Goal: Information Seeking & Learning: Learn about a topic

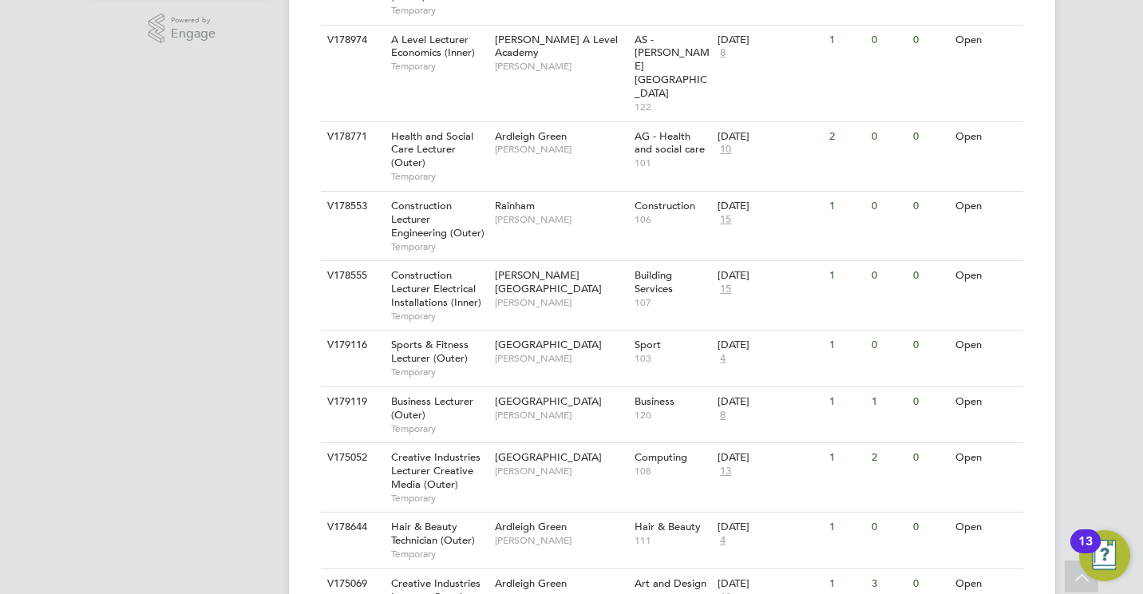
scroll to position [543, 0]
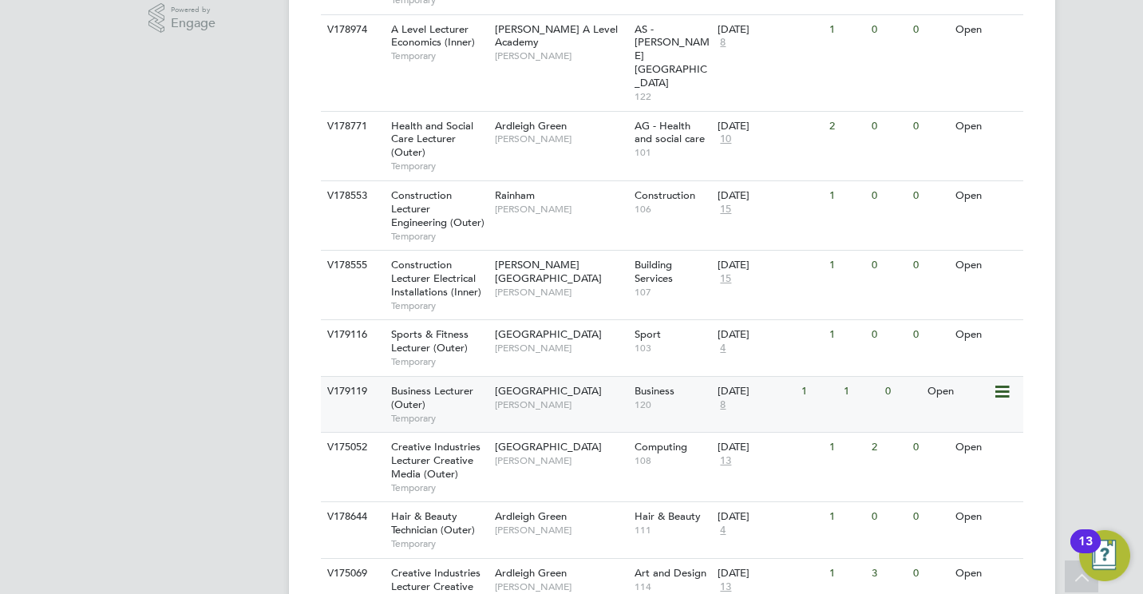
click at [433, 384] on span "Business Lecturer (Outer)" at bounding box center [432, 397] width 82 height 27
click at [560, 384] on span "[GEOGRAPHIC_DATA]" at bounding box center [548, 391] width 107 height 14
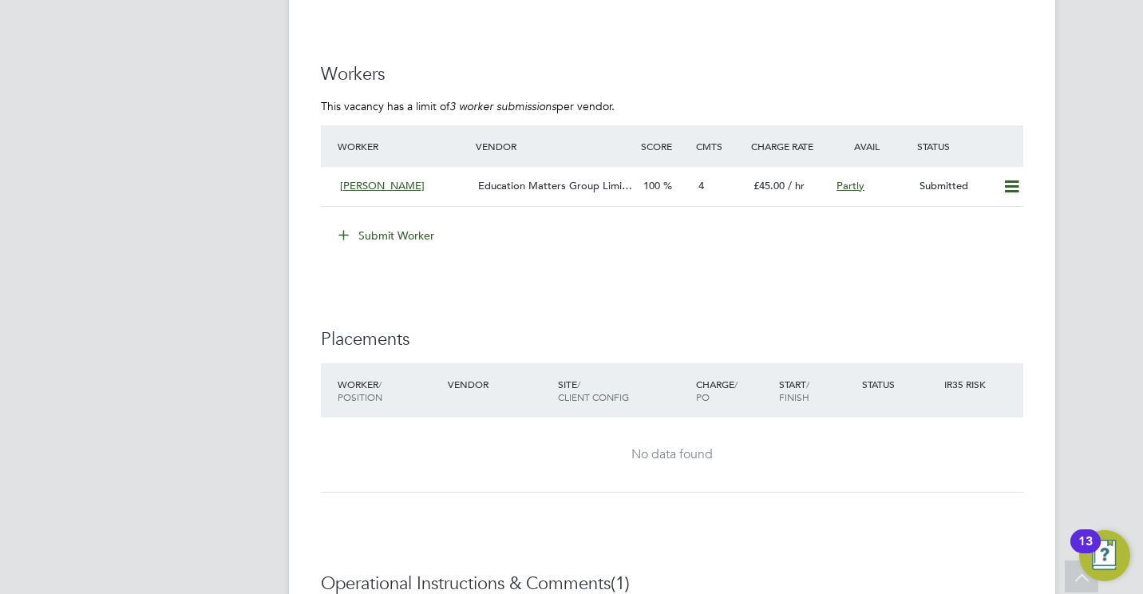
scroll to position [2330, 0]
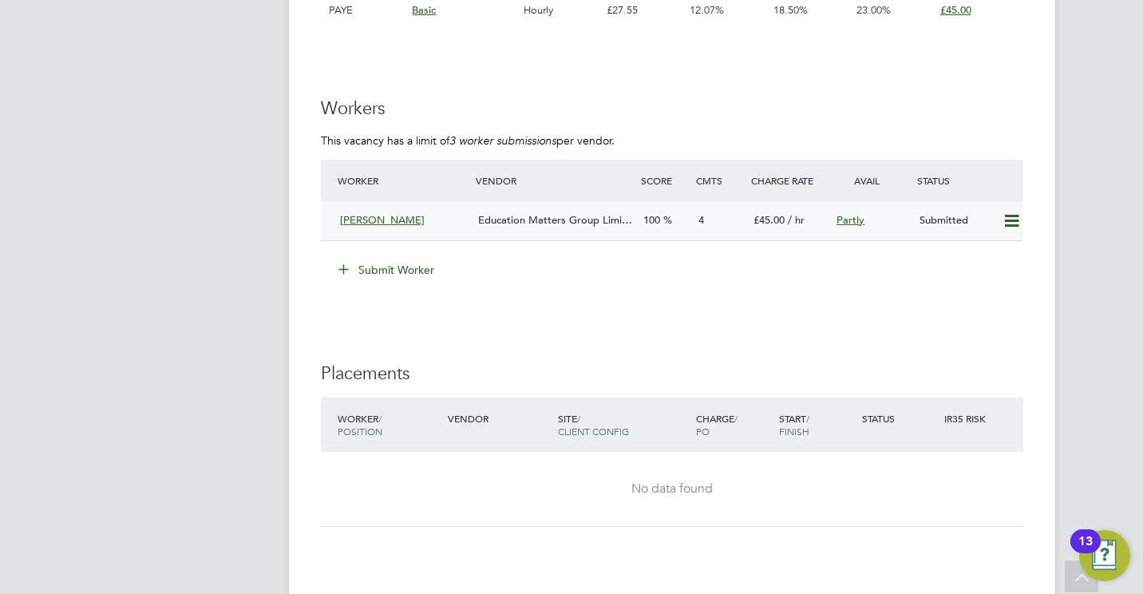
click at [536, 216] on span "Education Matters Group Limi…" at bounding box center [555, 220] width 154 height 14
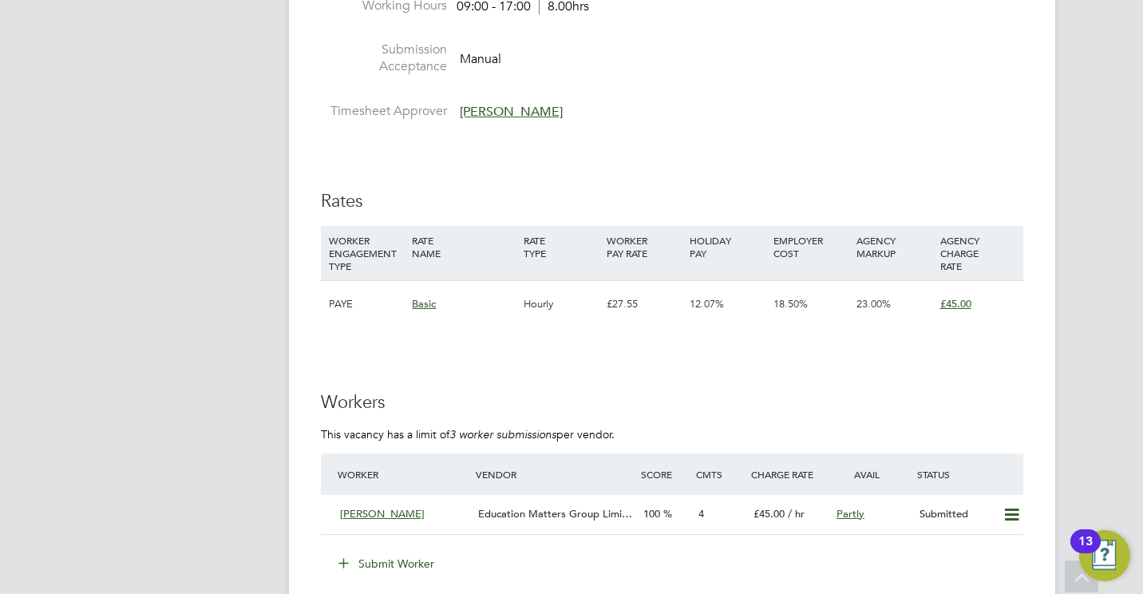
scroll to position [2032, 0]
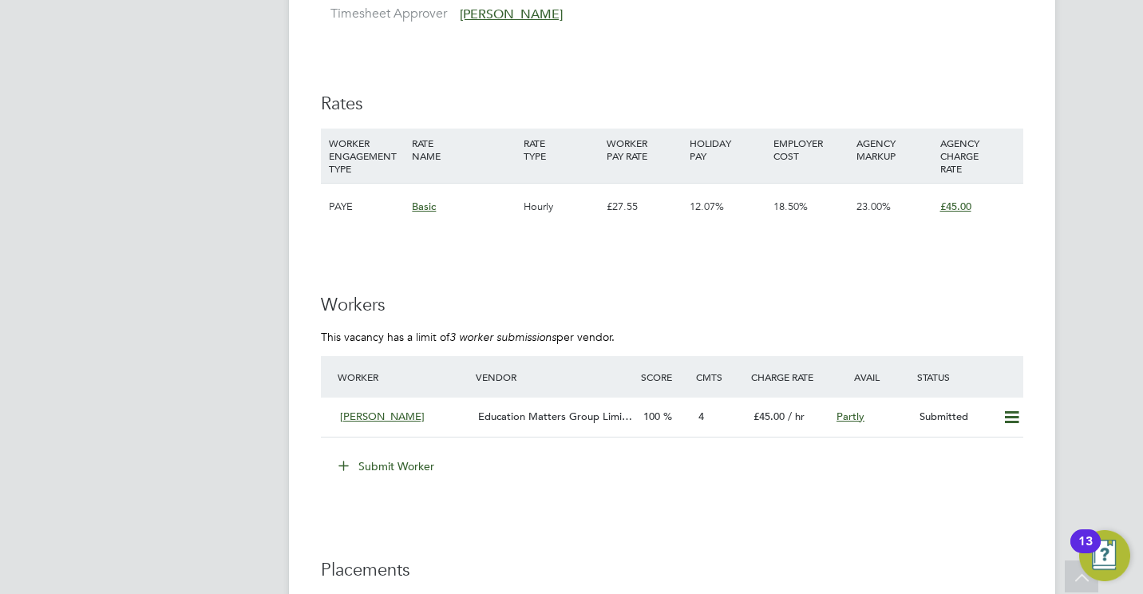
scroll to position [2128, 0]
